Goal: Task Accomplishment & Management: Use online tool/utility

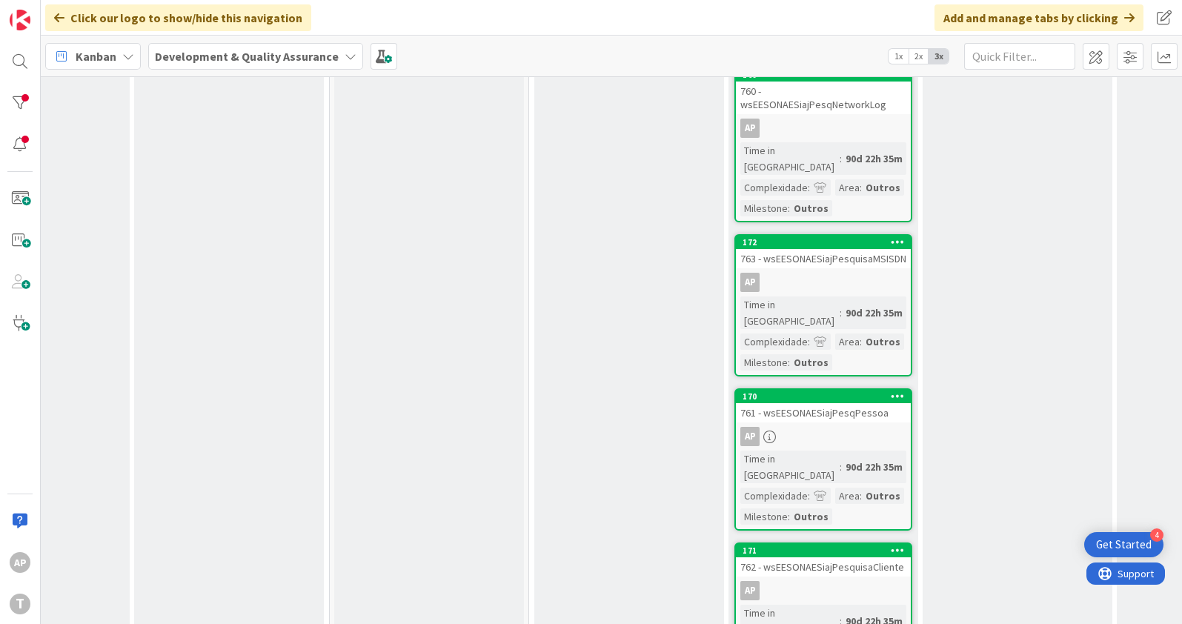
scroll to position [1108, 306]
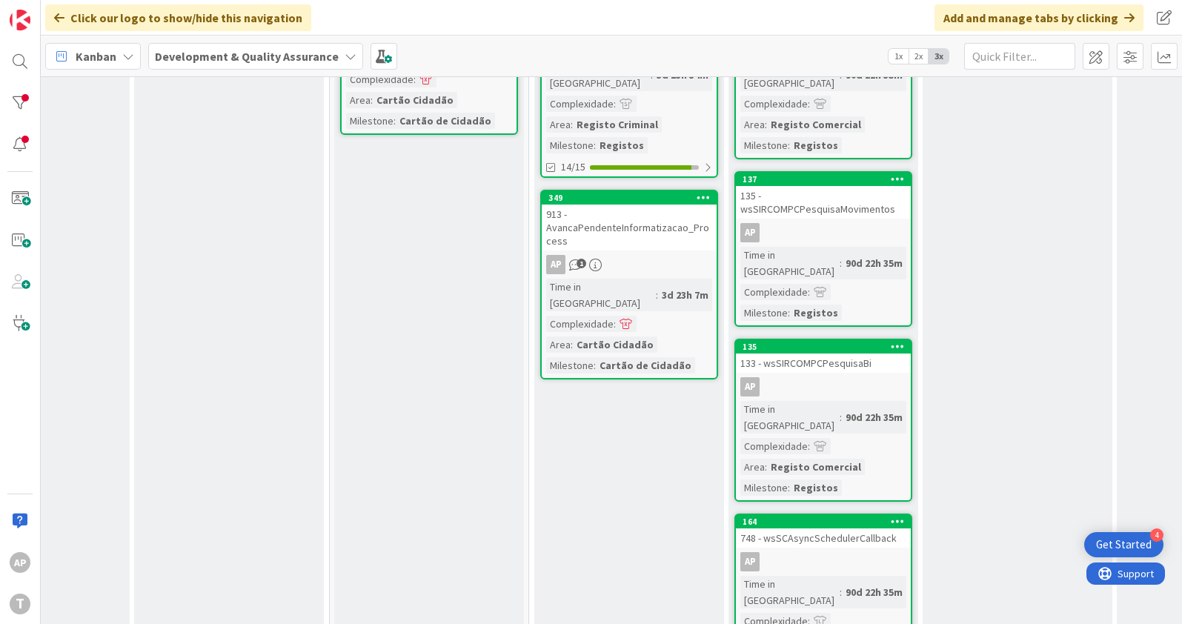
scroll to position [113, 306]
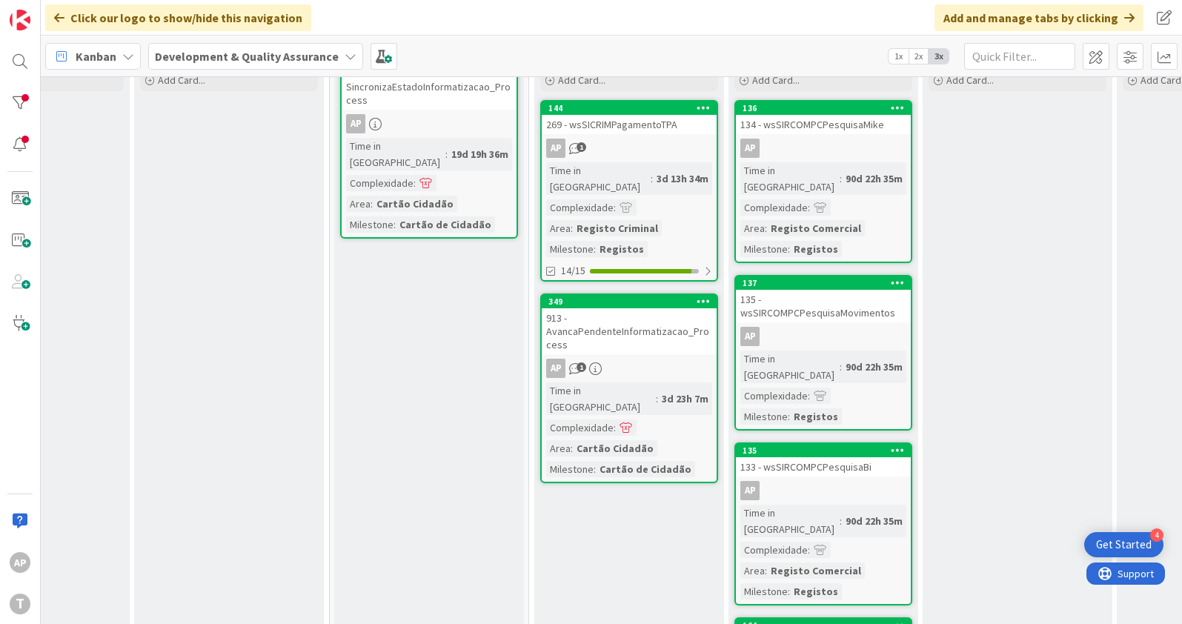
click at [651, 126] on div "269 - wsSICRIMPagamentoTPA" at bounding box center [629, 124] width 175 height 19
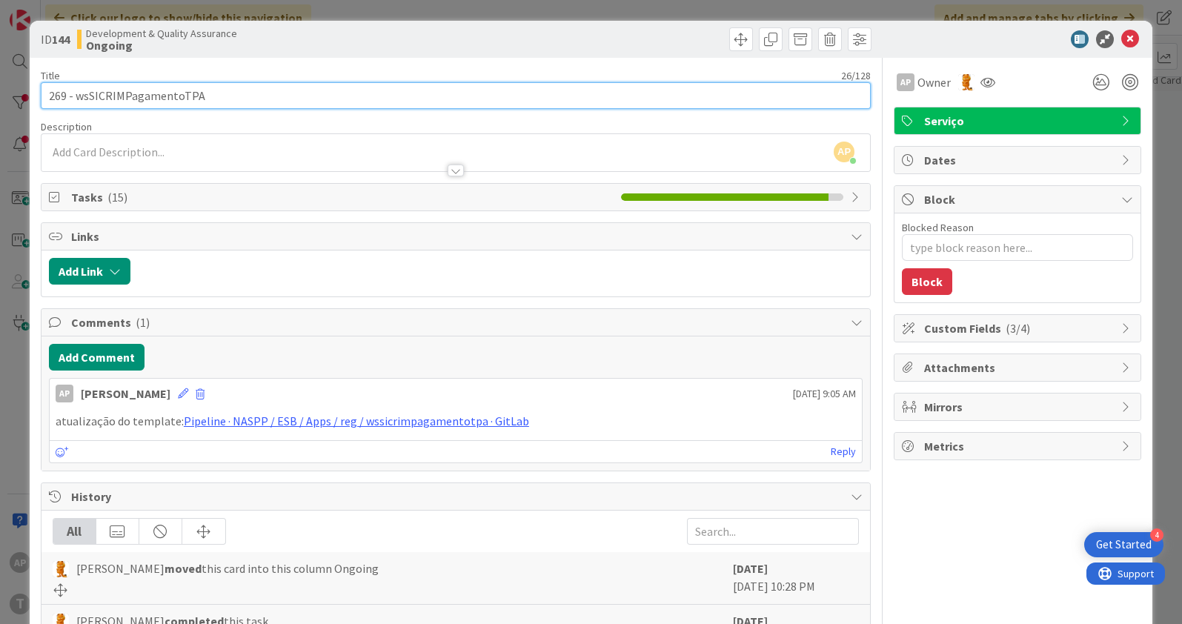
drag, startPoint x: 204, startPoint y: 100, endPoint x: 33, endPoint y: 99, distance: 171.9
click at [33, 99] on div "ID 144 Development & Quality Assurance Ongoing Title 26 / 128 269 - wsSICRIMPag…" at bounding box center [591, 460] width 1122 height 879
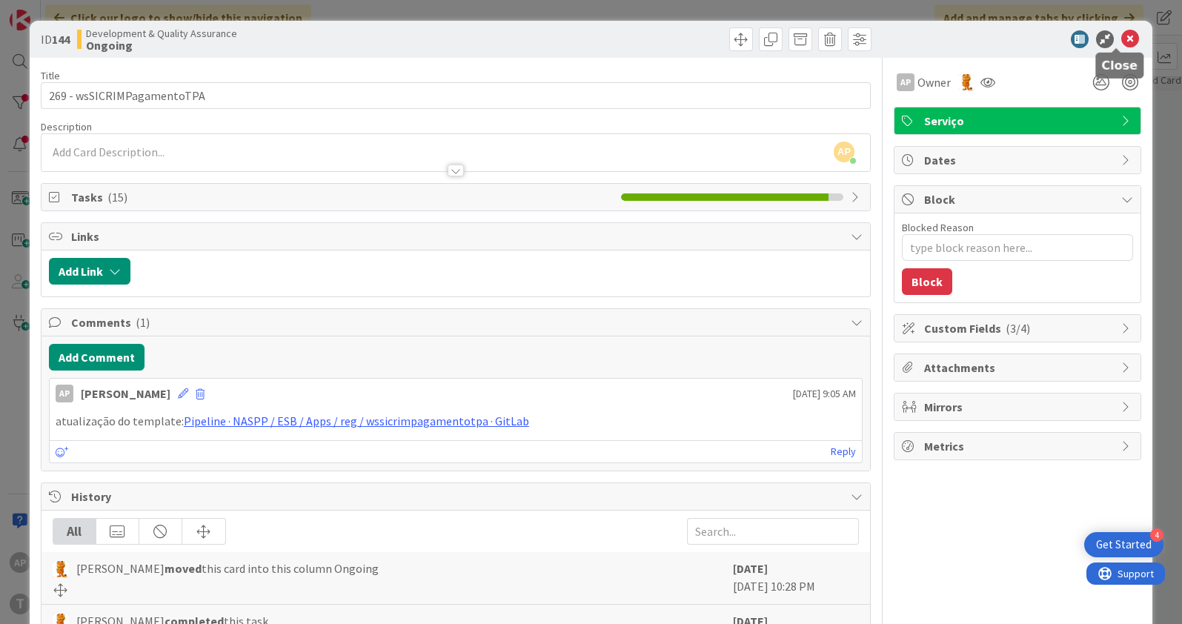
click at [1121, 32] on icon at bounding box center [1130, 39] width 18 height 18
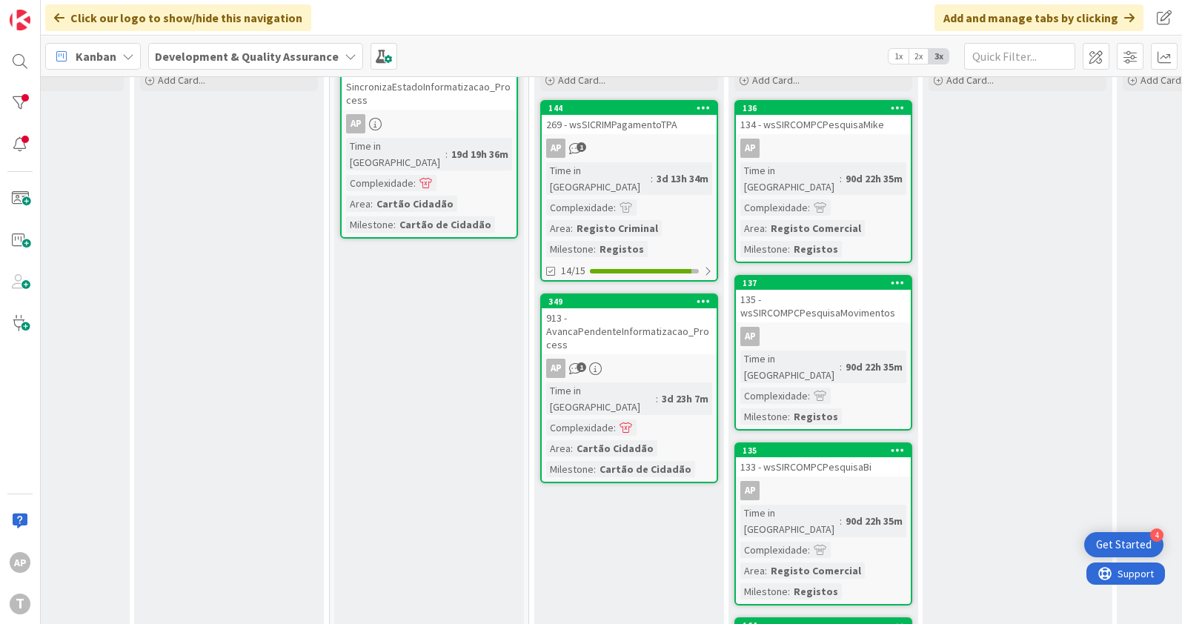
click at [637, 308] on div "913 - AvancaPendenteInformatizacao_Process" at bounding box center [629, 331] width 175 height 46
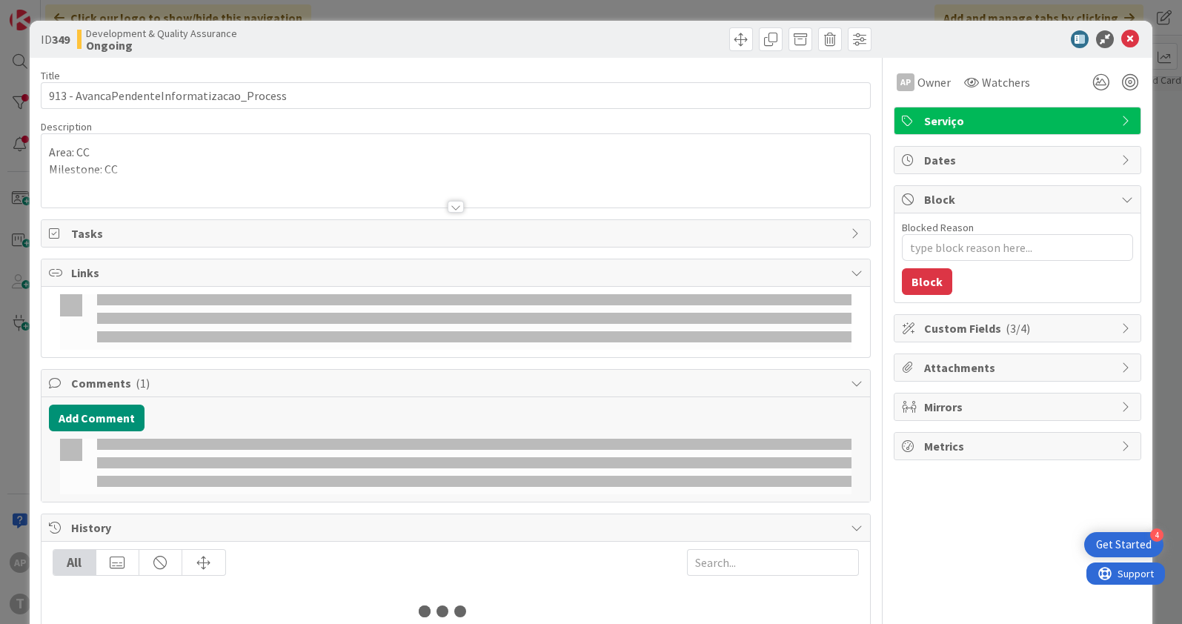
type textarea "x"
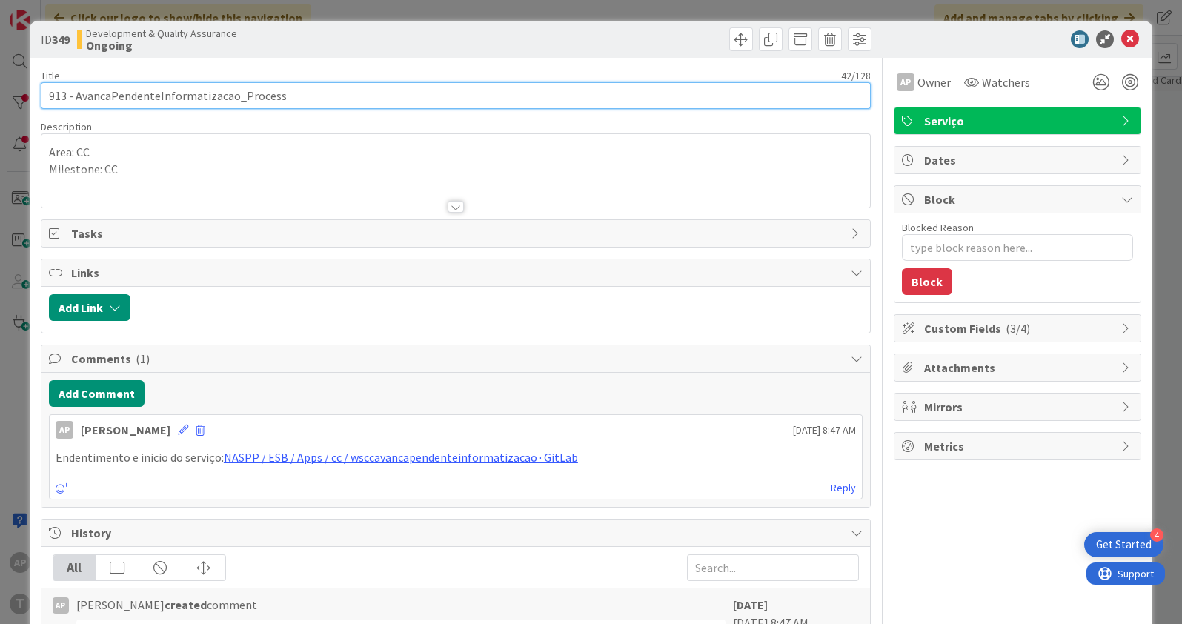
drag, startPoint x: 290, startPoint y: 85, endPoint x: 13, endPoint y: 113, distance: 278.5
click at [13, 113] on div "ID 349 Development & Quality Assurance Ongoing Title 42 / 128 913 - AvancaPende…" at bounding box center [591, 312] width 1182 height 624
